Goal: Understand process/instructions

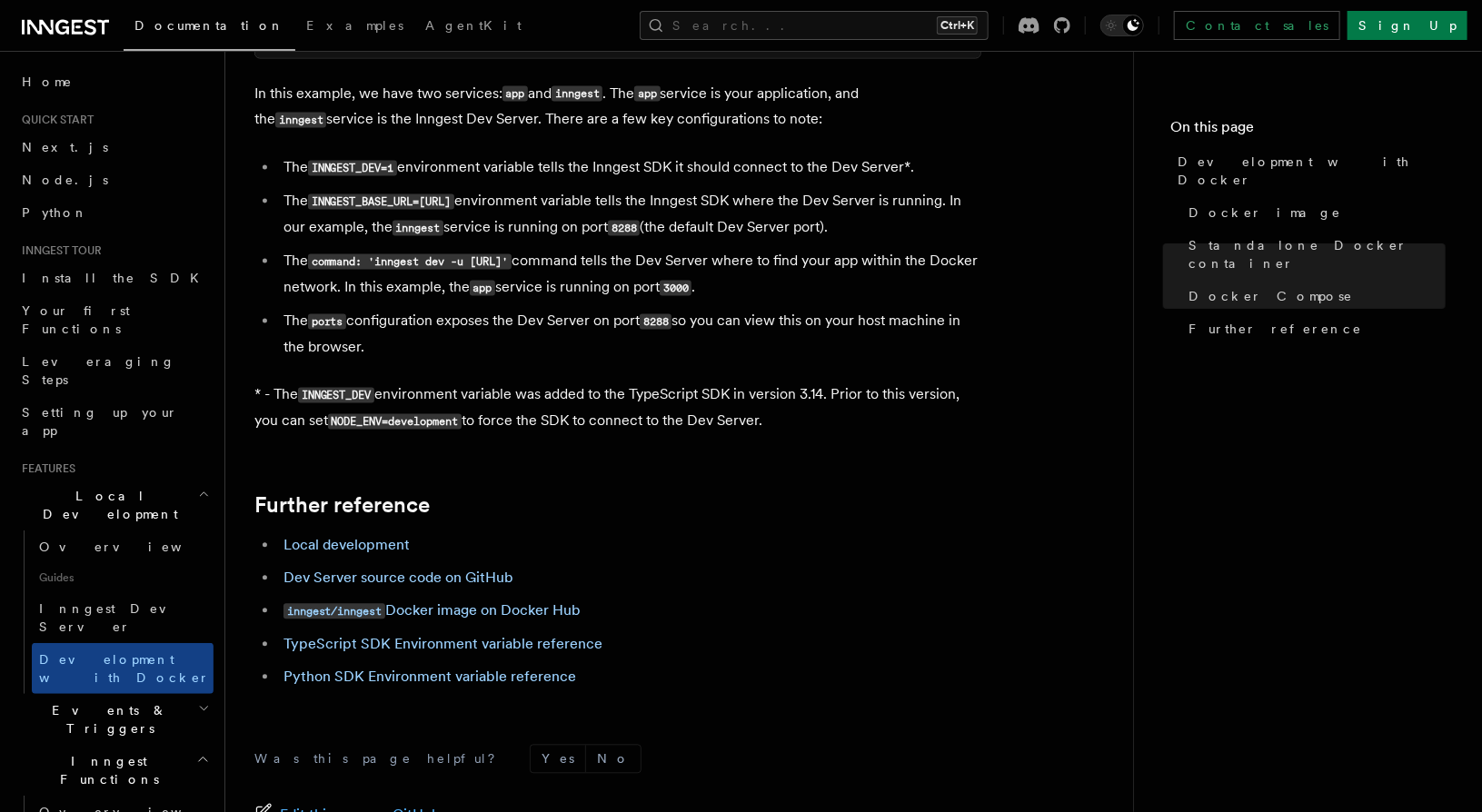
scroll to position [1582, 0]
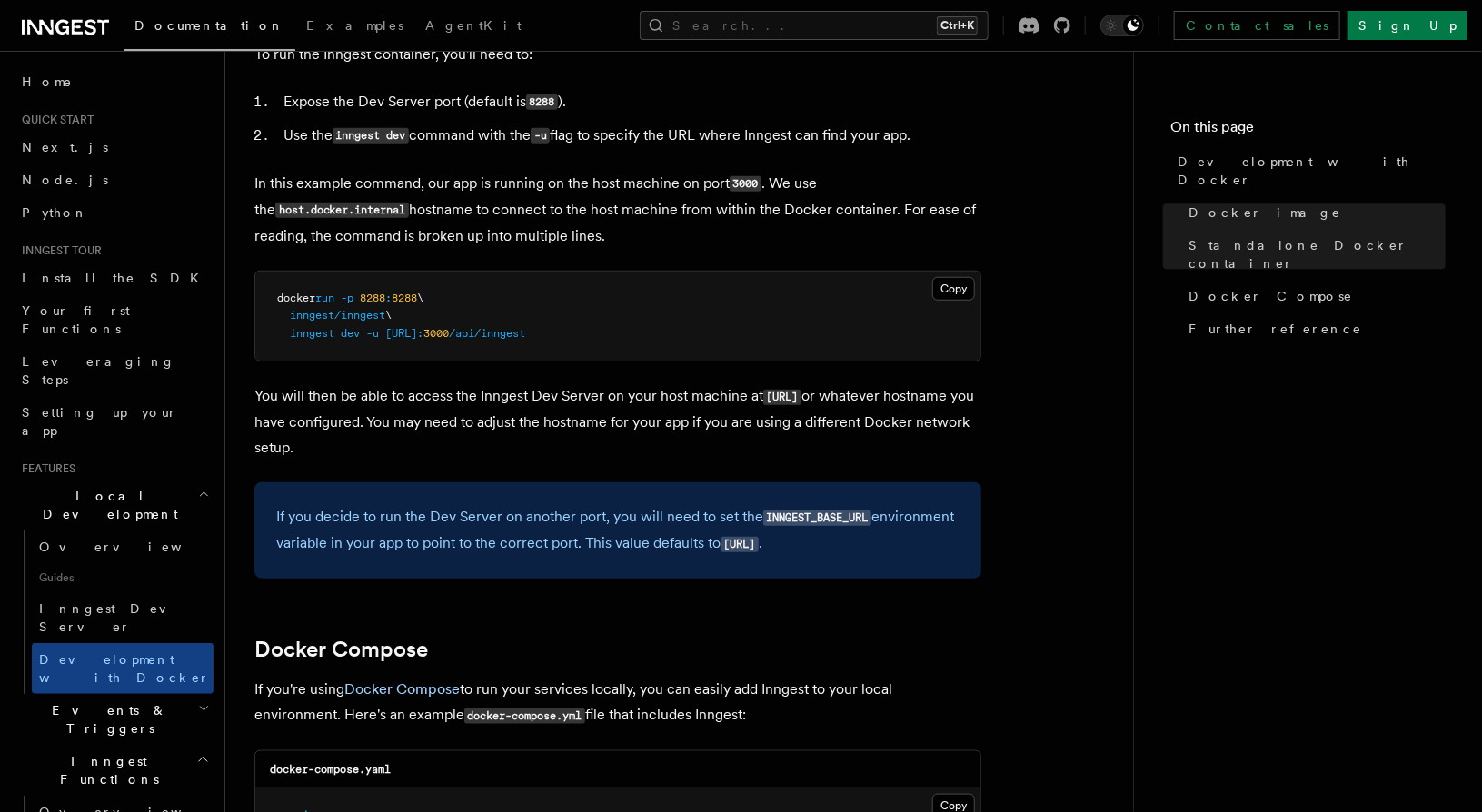
scroll to position [946, 0]
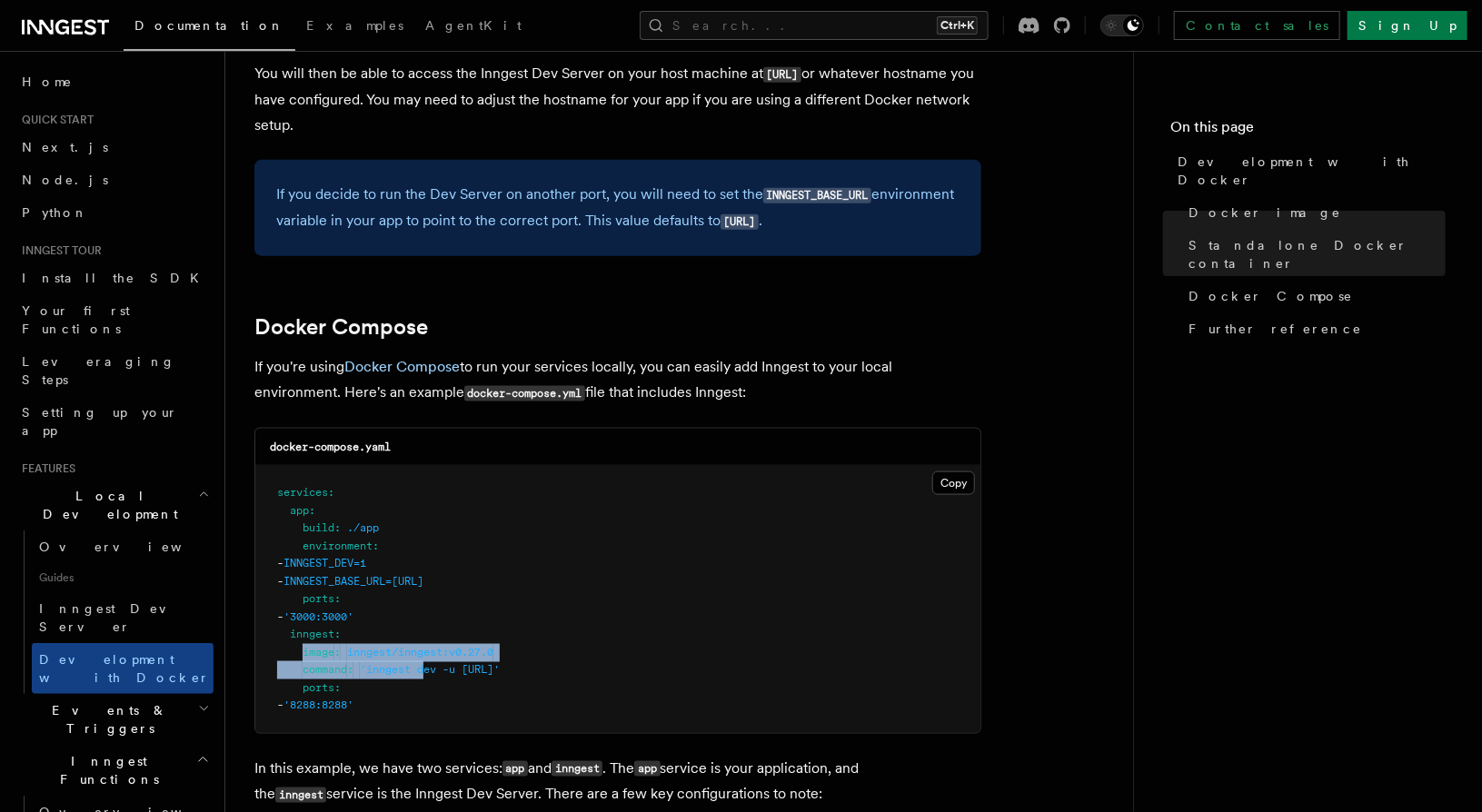
drag, startPoint x: 303, startPoint y: 651, endPoint x: 428, endPoint y: 662, distance: 125.5
click at [428, 662] on code "services : app : build : ./app environment : - INNGEST_DEV=1 - INNGEST_BASE_URL…" at bounding box center [388, 599] width 223 height 225
drag, startPoint x: 290, startPoint y: 632, endPoint x: 488, endPoint y: 701, distance: 209.7
click at [488, 701] on pre "services : app : build : ./app environment : - INNGEST_DEV=1 - INNGEST_BASE_URL…" at bounding box center [618, 600] width 725 height 267
copy code "inngest : image : inngest/inngest:v0.27.0 command : 'inngest dev -u [URL]' port…"
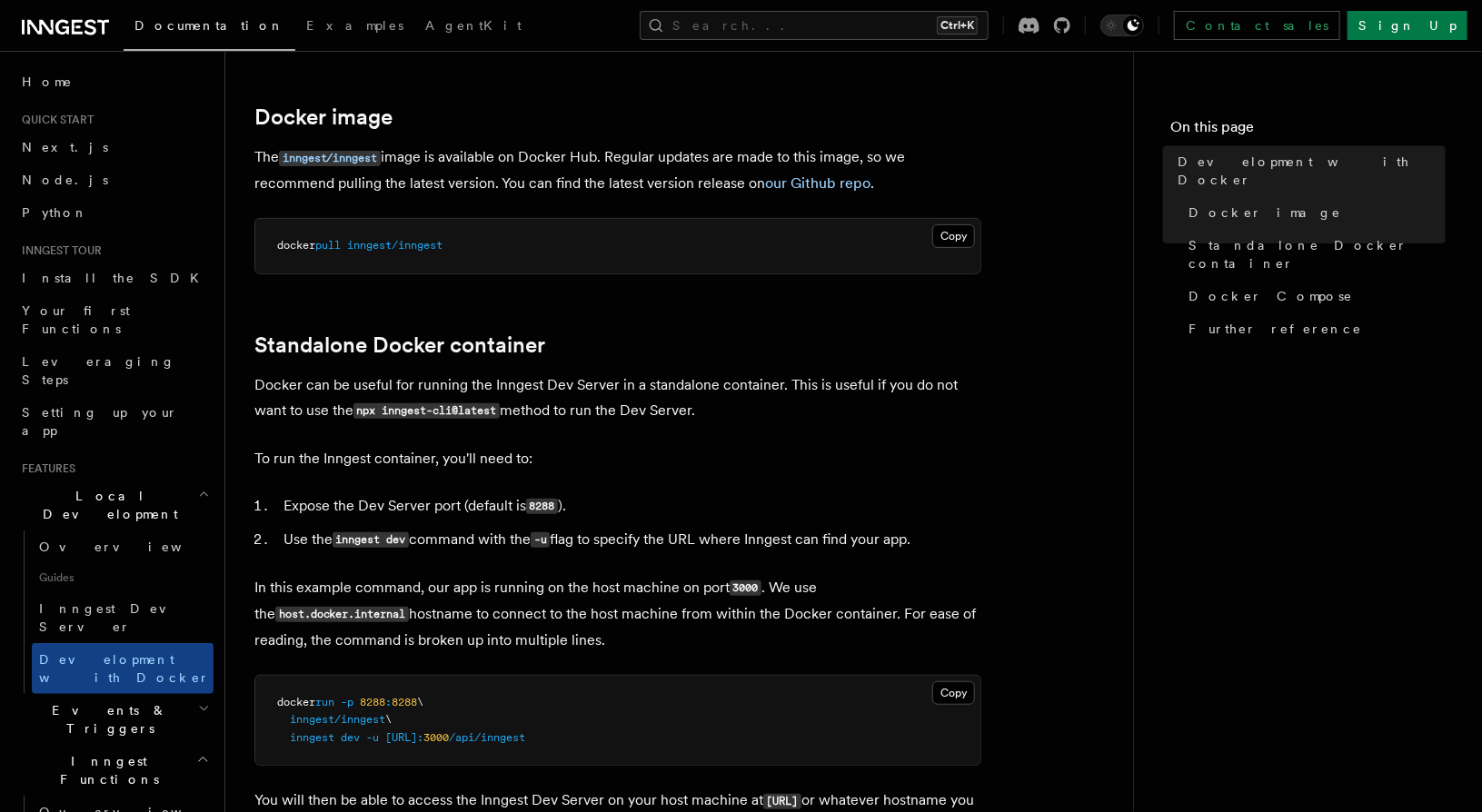
scroll to position [309, 0]
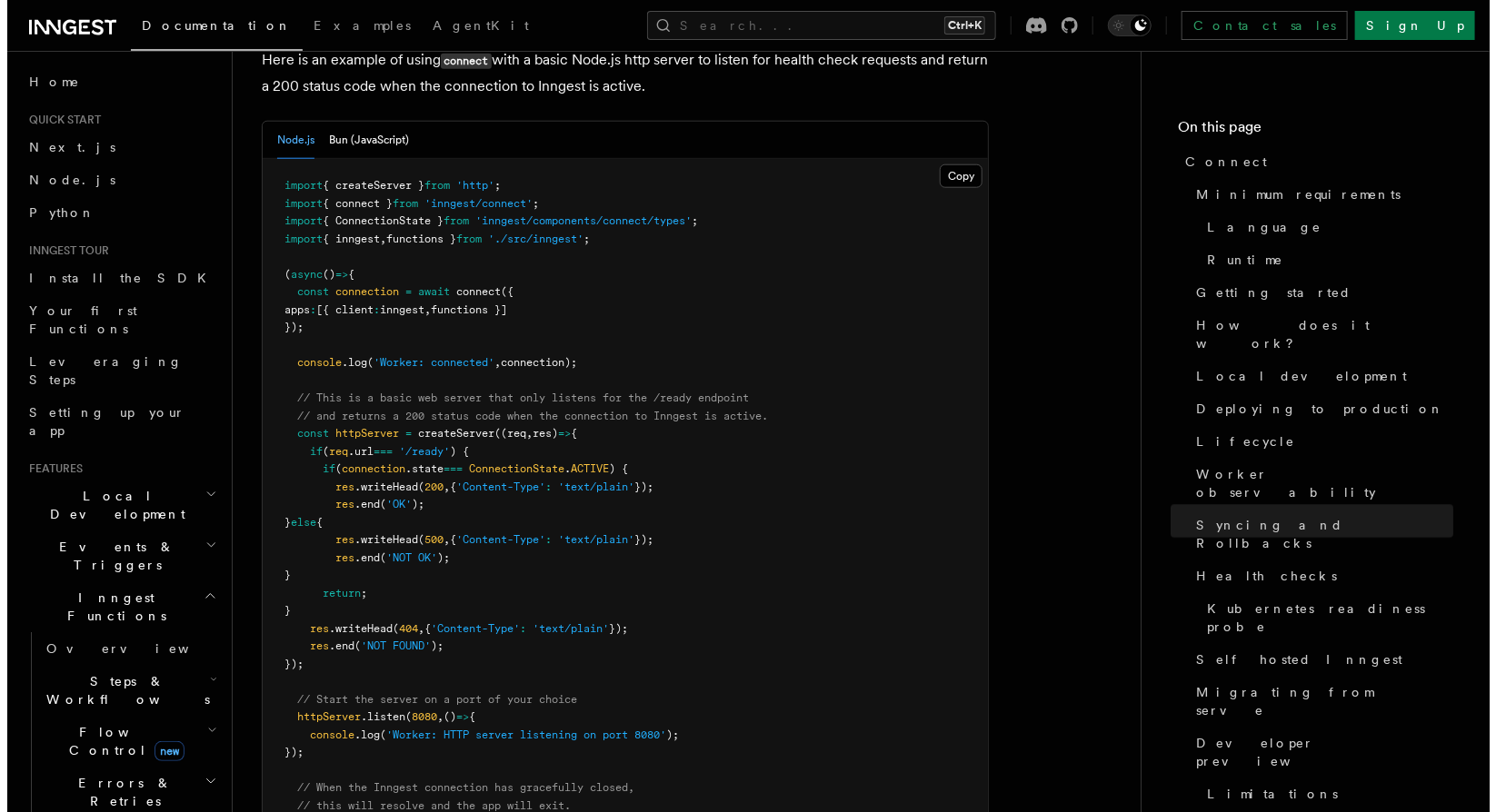
scroll to position [8540, 0]
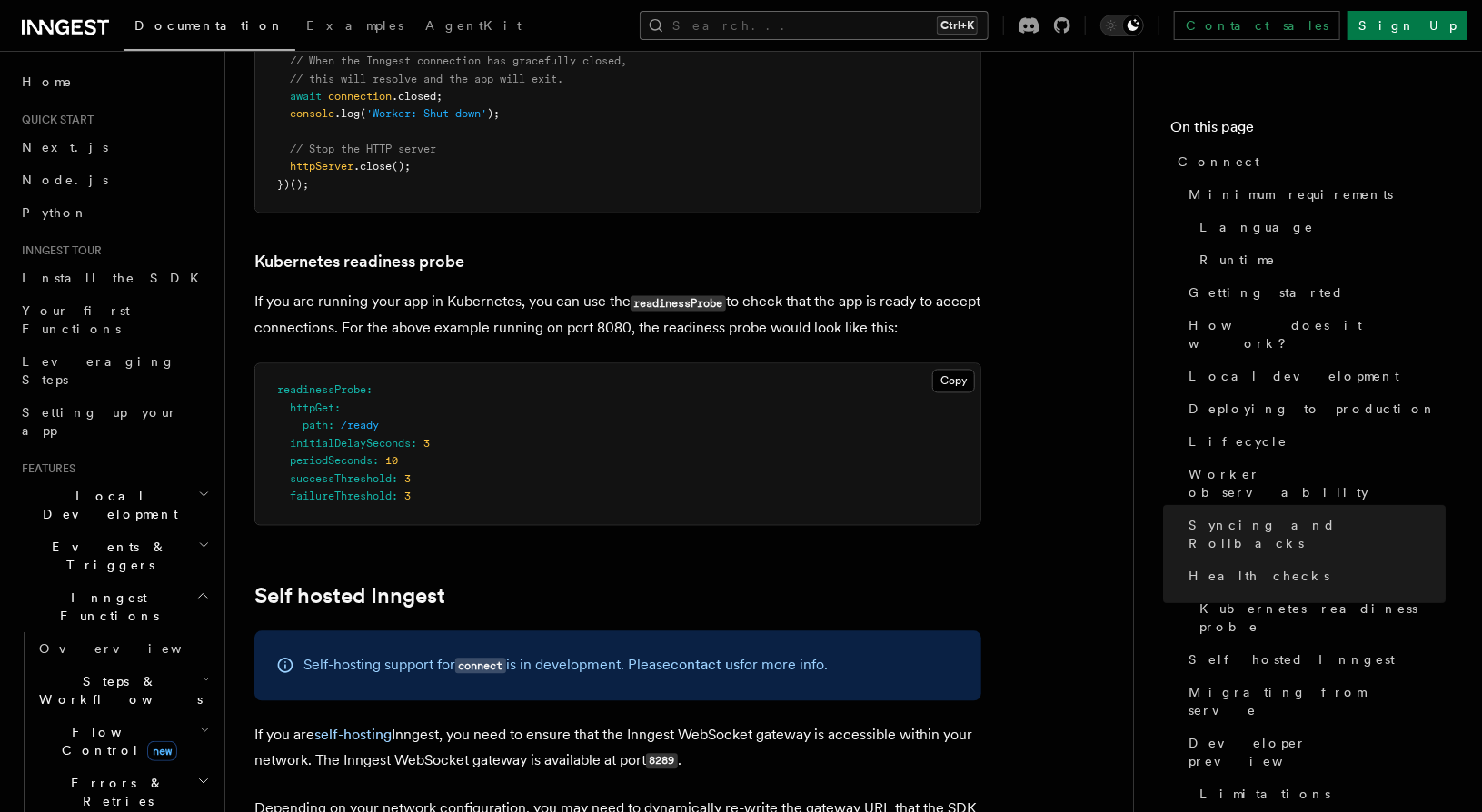
click at [923, 26] on button "Search... Ctrl+K" at bounding box center [814, 25] width 349 height 29
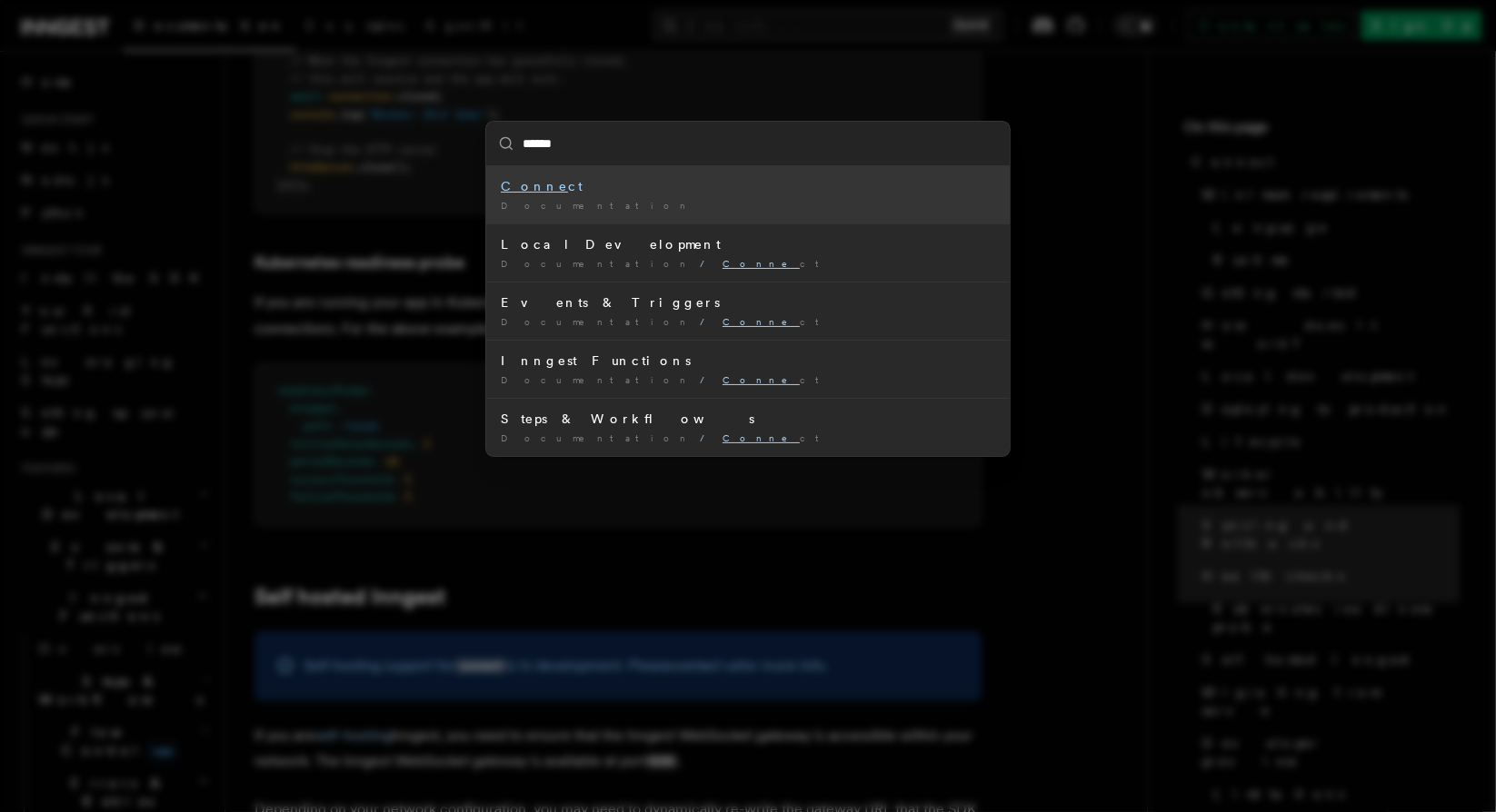
type input "*******"
click at [619, 188] on div "Connect" at bounding box center [748, 185] width 494 height 18
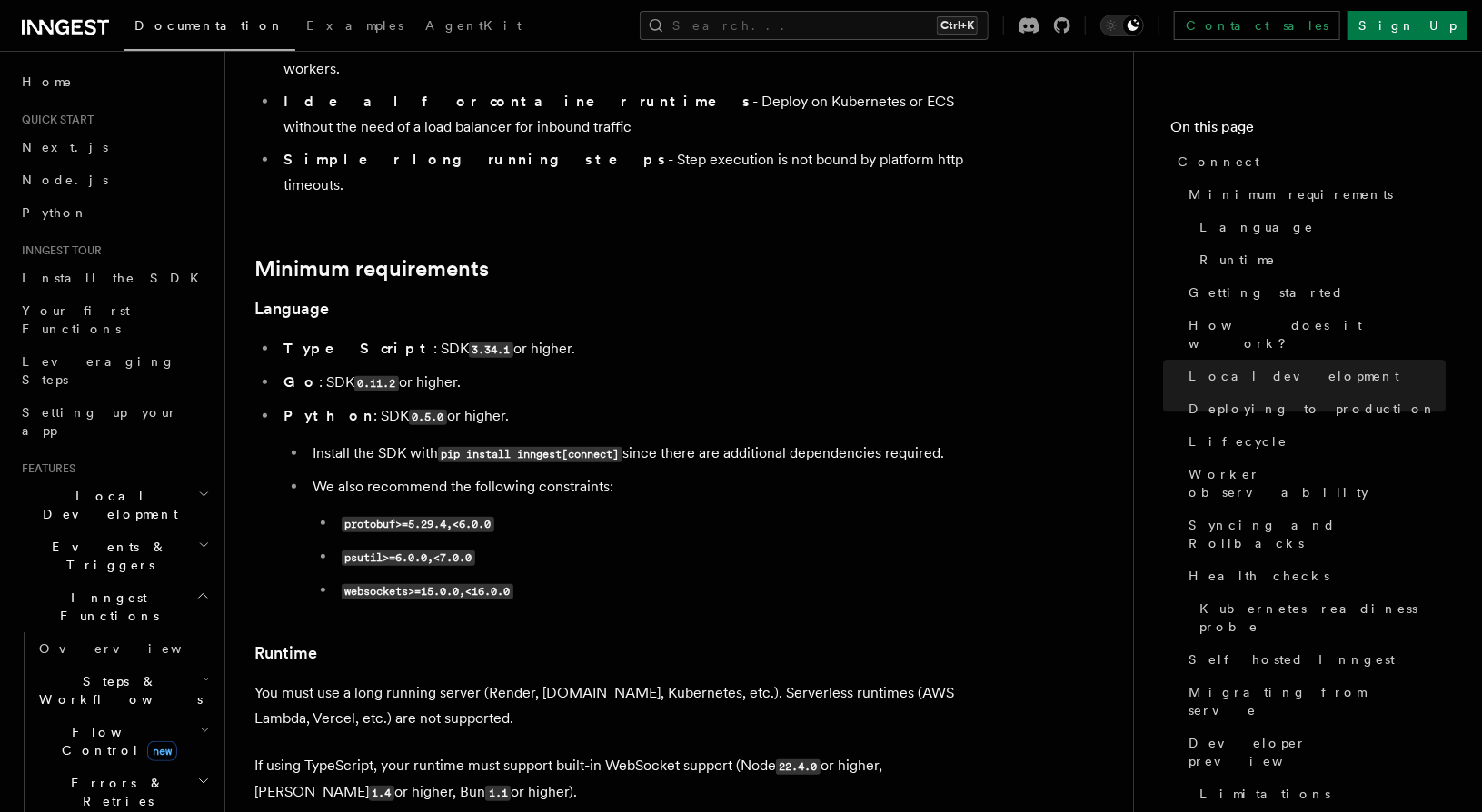
scroll to position [0, 0]
